Goal: Task Accomplishment & Management: Use online tool/utility

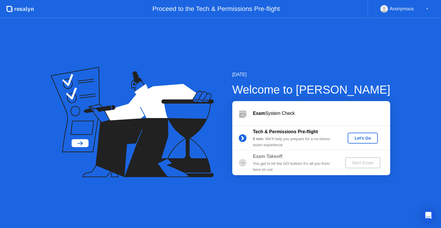
click at [363, 139] on div "Let's Go" at bounding box center [363, 138] width 26 height 5
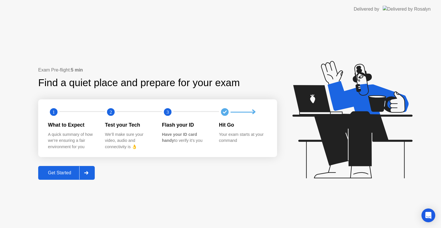
click at [59, 173] on div "Get Started" at bounding box center [59, 172] width 39 height 5
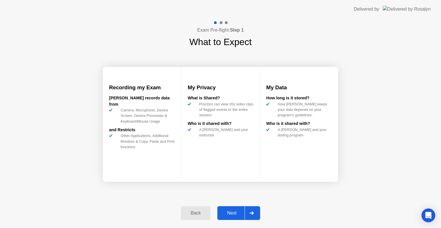
click at [233, 213] on div "Next" at bounding box center [232, 212] width 26 height 5
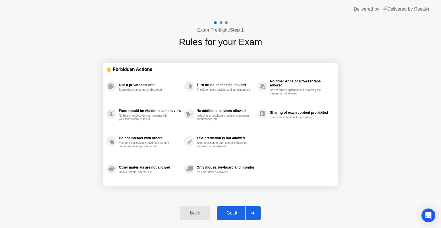
click at [254, 212] on icon at bounding box center [252, 212] width 4 height 3
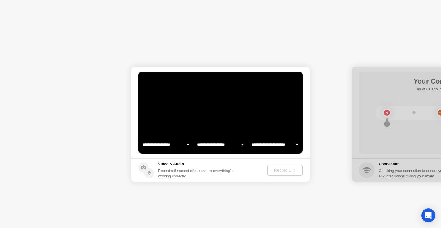
select select "**********"
select select "*******"
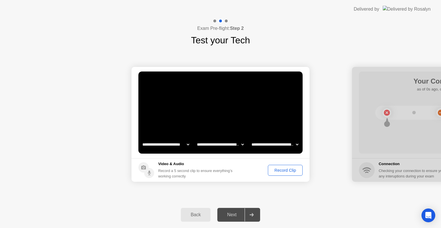
click at [285, 171] on div "Record Clip" at bounding box center [285, 170] width 31 height 5
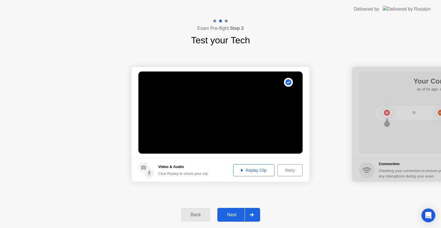
click at [257, 169] on div "Replay Clip" at bounding box center [253, 170] width 37 height 5
click at [252, 215] on icon at bounding box center [252, 214] width 4 height 3
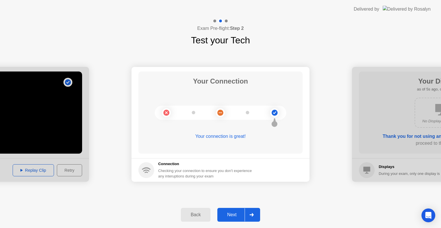
click at [252, 215] on icon at bounding box center [252, 214] width 4 height 3
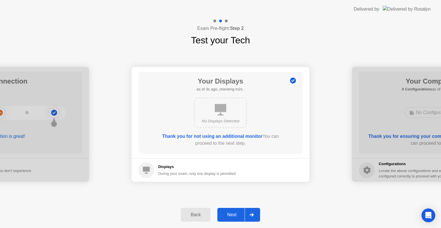
click at [252, 215] on icon at bounding box center [252, 214] width 4 height 3
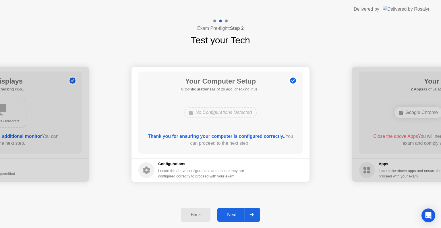
click at [252, 215] on icon at bounding box center [252, 214] width 4 height 3
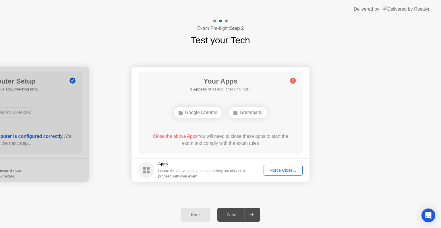
click at [282, 170] on div "Force Close..." at bounding box center [283, 170] width 35 height 5
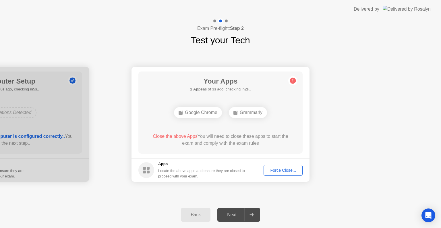
click at [286, 171] on div "Force Close..." at bounding box center [283, 170] width 35 height 5
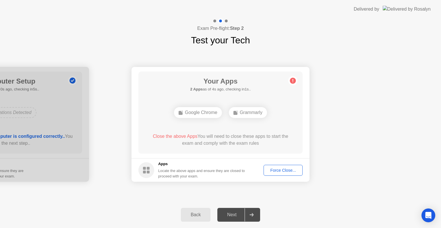
click at [282, 169] on div "Force Close..." at bounding box center [283, 170] width 35 height 5
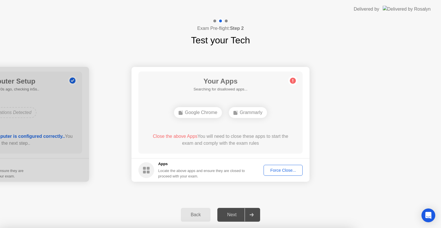
drag, startPoint x: 202, startPoint y: 129, endPoint x: 202, endPoint y: 135, distance: 6.6
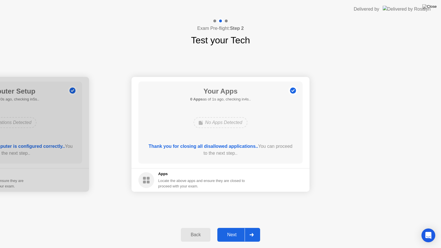
click at [252, 228] on icon at bounding box center [252, 234] width 4 height 3
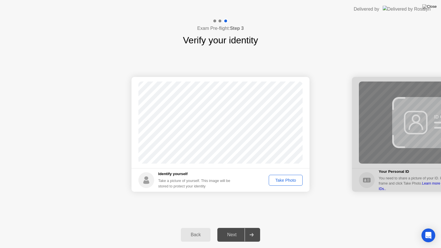
click at [276, 179] on div "Take Photo" at bounding box center [286, 180] width 30 height 5
click at [256, 228] on div at bounding box center [252, 234] width 14 height 13
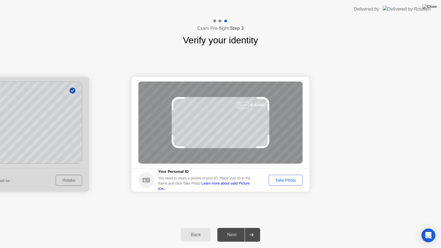
click at [235, 186] on link "Learn more about valid Picture IDs.." at bounding box center [204, 185] width 92 height 9
click at [288, 179] on div "Take Photo" at bounding box center [286, 180] width 30 height 5
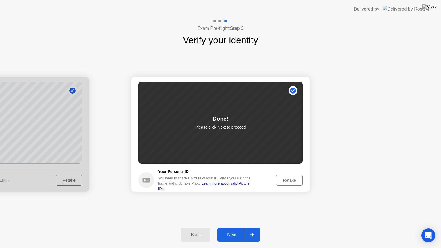
click at [252, 228] on icon at bounding box center [252, 234] width 4 height 3
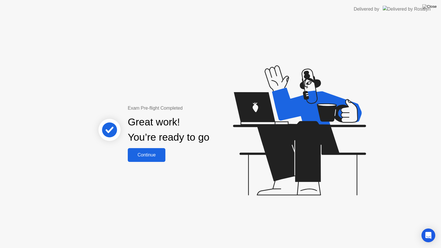
click at [159, 157] on div "Continue" at bounding box center [147, 154] width 34 height 5
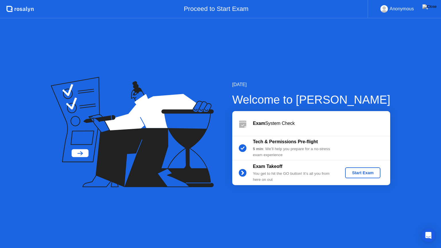
click at [364, 175] on div "Start Exam" at bounding box center [362, 173] width 31 height 5
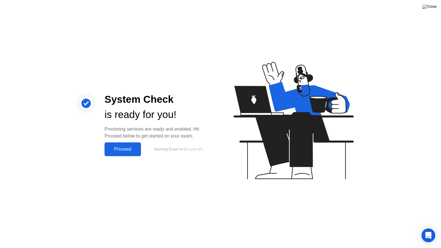
click at [111, 150] on div "Proceed" at bounding box center [122, 149] width 33 height 5
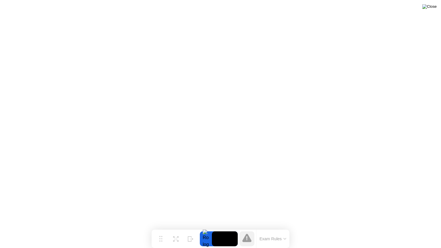
click at [431, 9] on img at bounding box center [429, 6] width 14 height 5
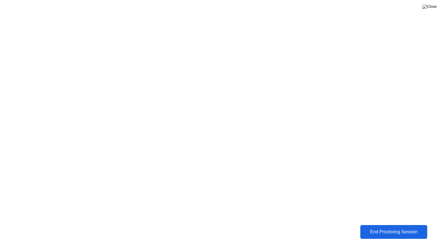
click at [372, 228] on div "End Proctoring Session" at bounding box center [393, 231] width 63 height 5
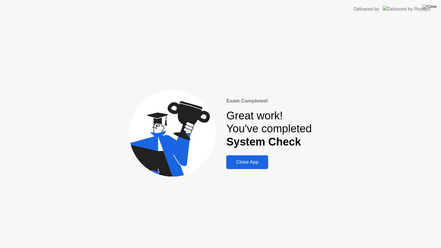
click at [247, 164] on div "Close App" at bounding box center [247, 162] width 38 height 6
